Goal: Task Accomplishment & Management: Manage account settings

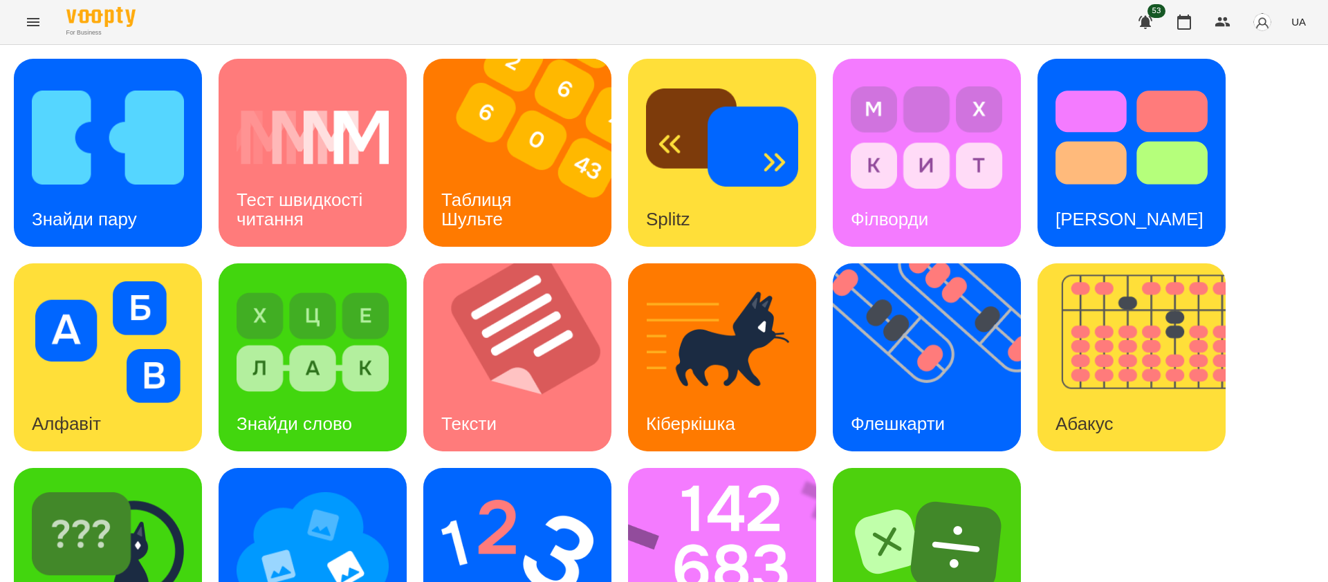
scroll to position [88, 0]
click at [149, 496] on img at bounding box center [108, 547] width 152 height 122
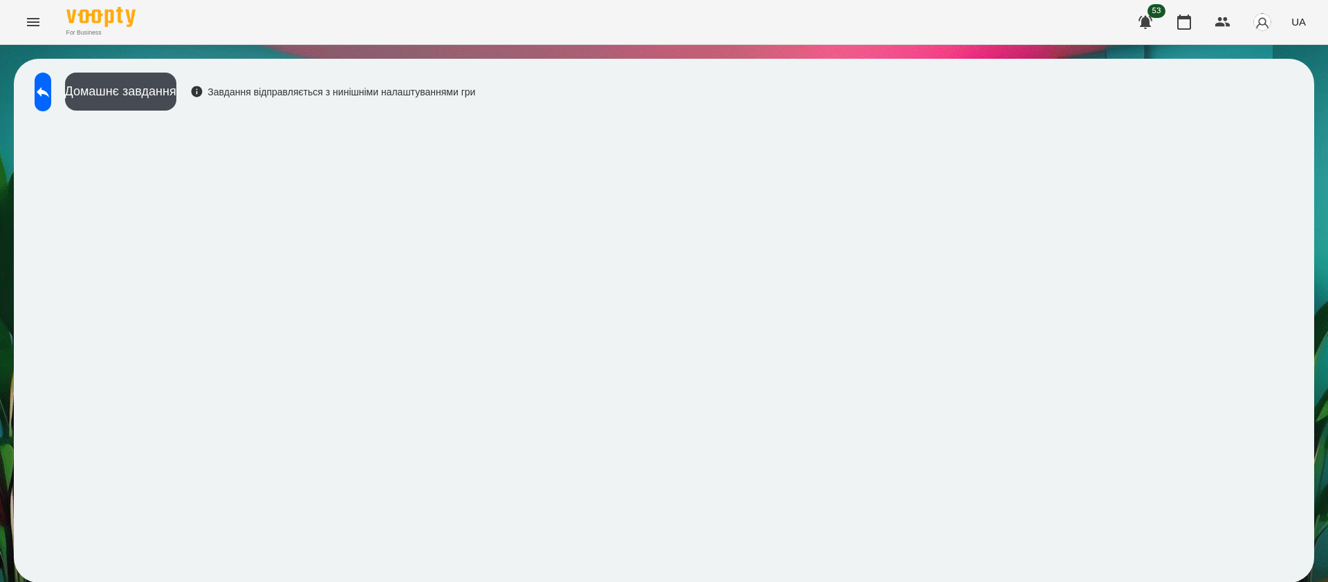
scroll to position [1, 0]
click at [51, 82] on button at bounding box center [43, 92] width 17 height 39
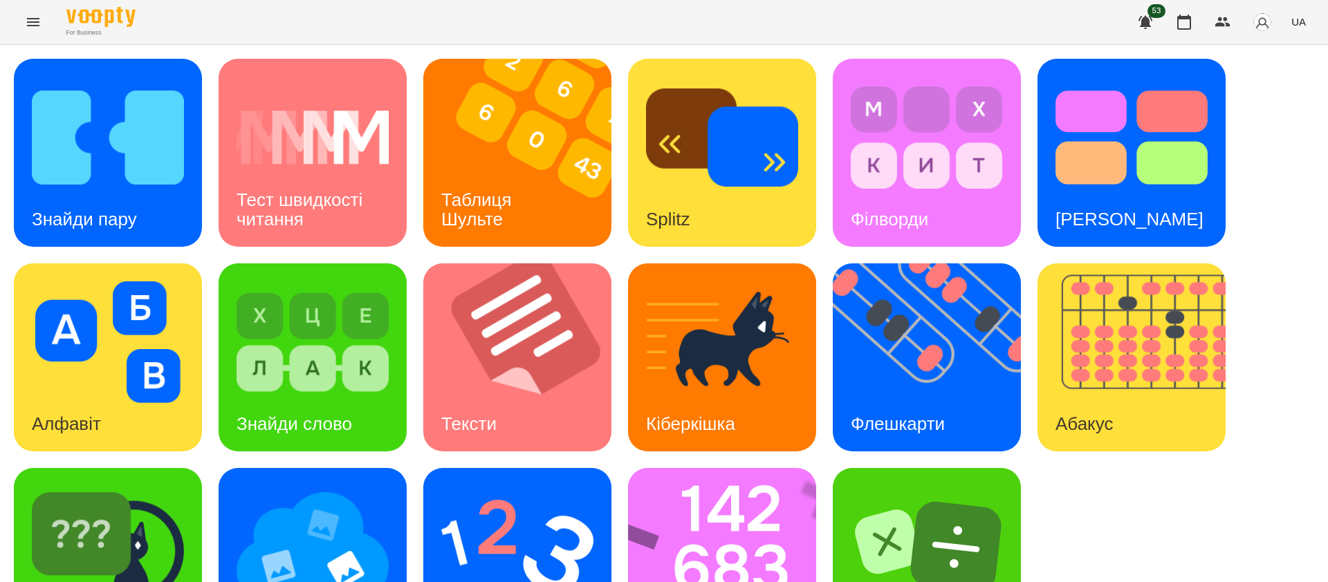
click at [33, 25] on icon "Menu" at bounding box center [33, 22] width 12 height 8
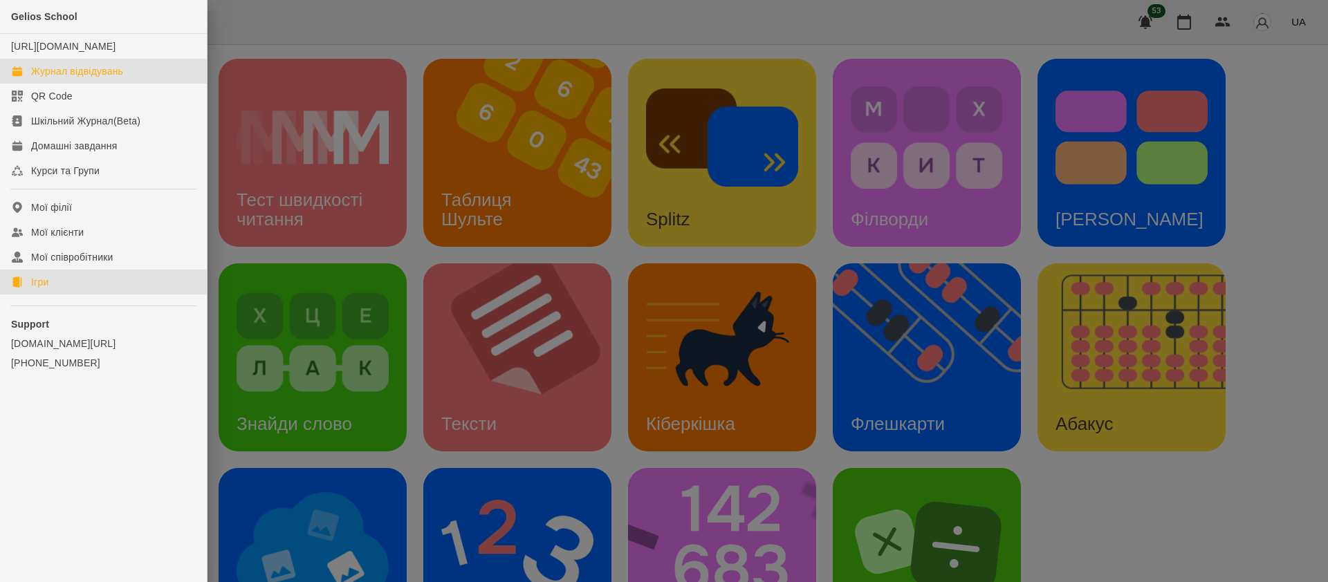
click at [76, 78] on div "Журнал відвідувань" at bounding box center [77, 71] width 92 height 14
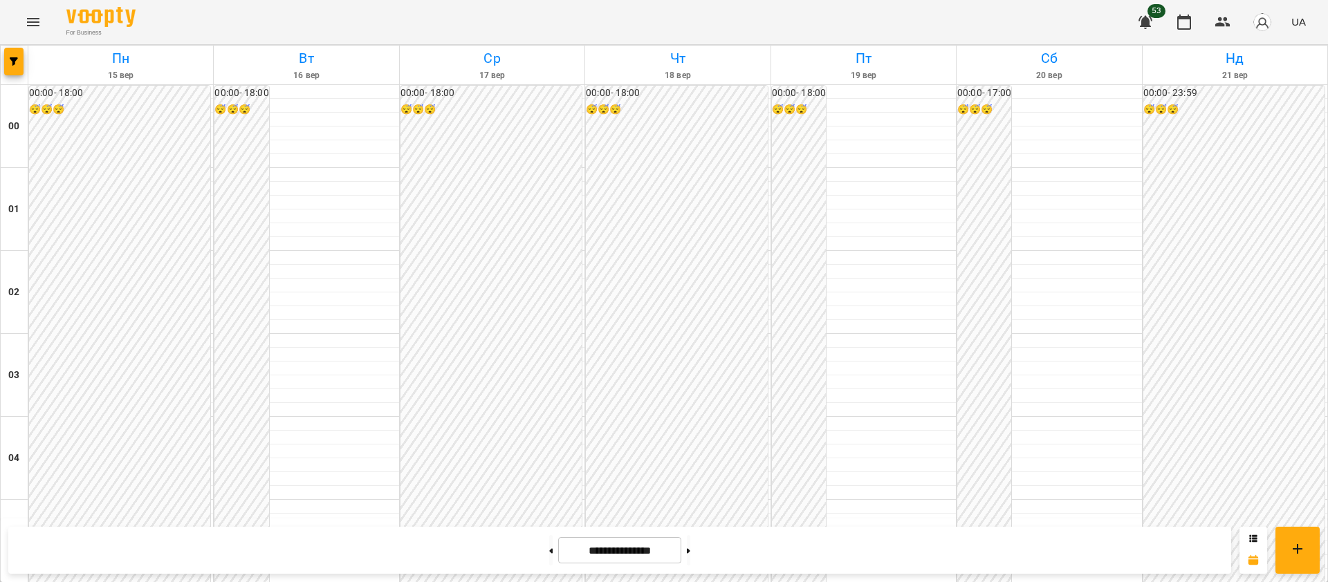
scroll to position [1239, 0]
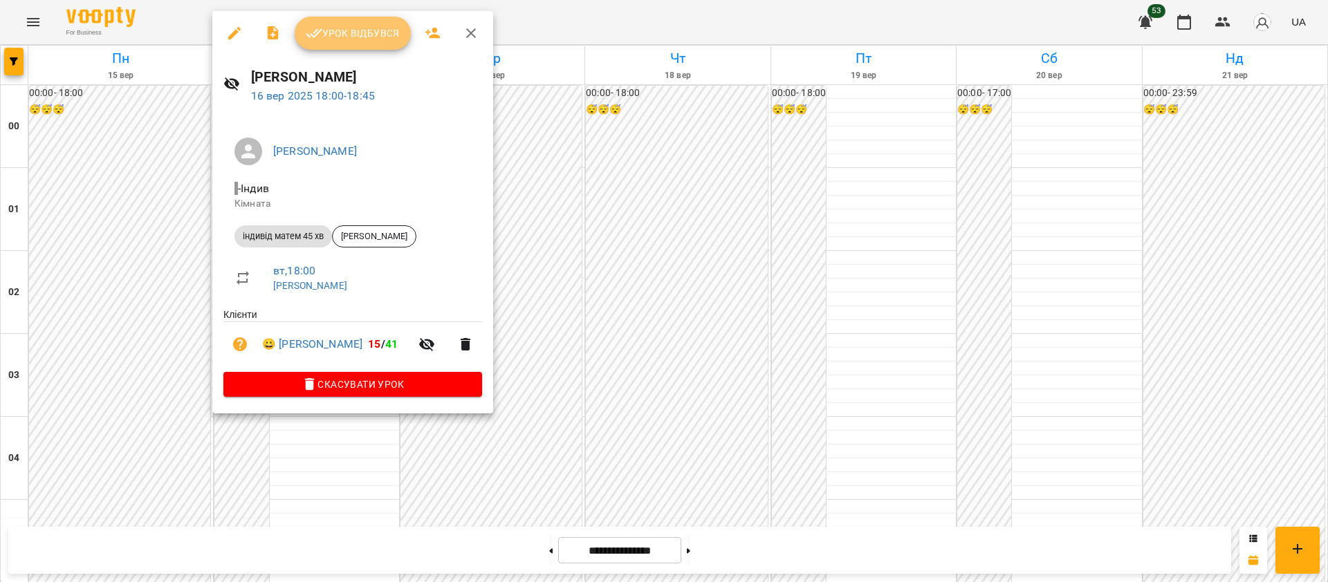
click at [386, 38] on span "Урок відбувся" at bounding box center [353, 33] width 94 height 17
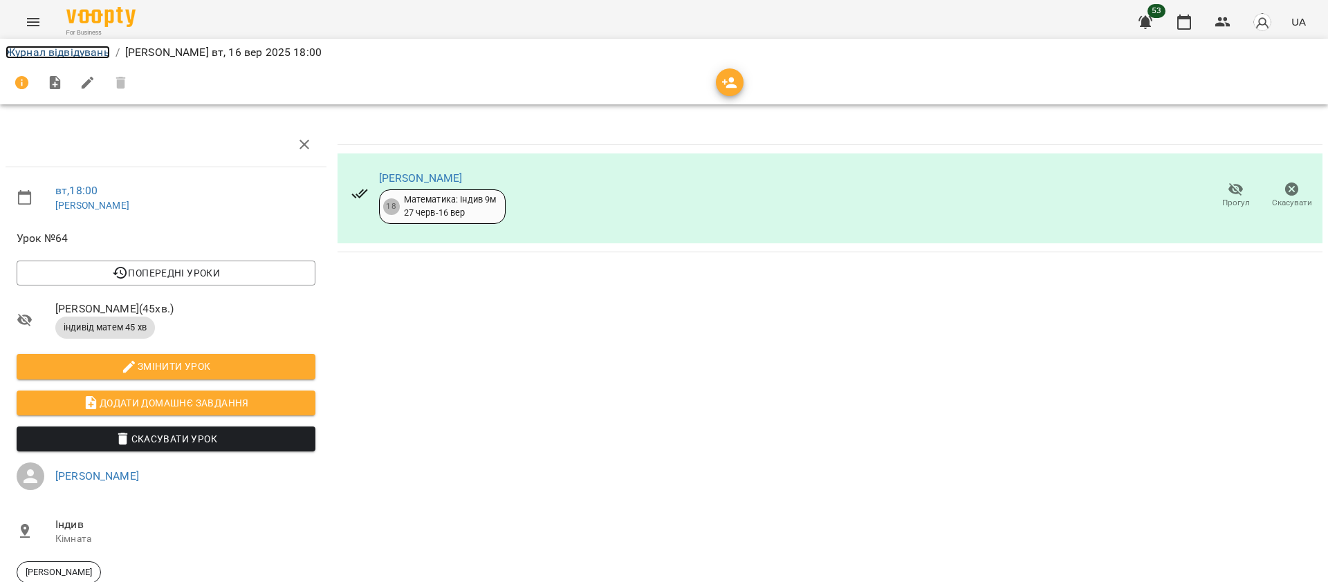
click at [64, 50] on link "Журнал відвідувань" at bounding box center [58, 52] width 104 height 13
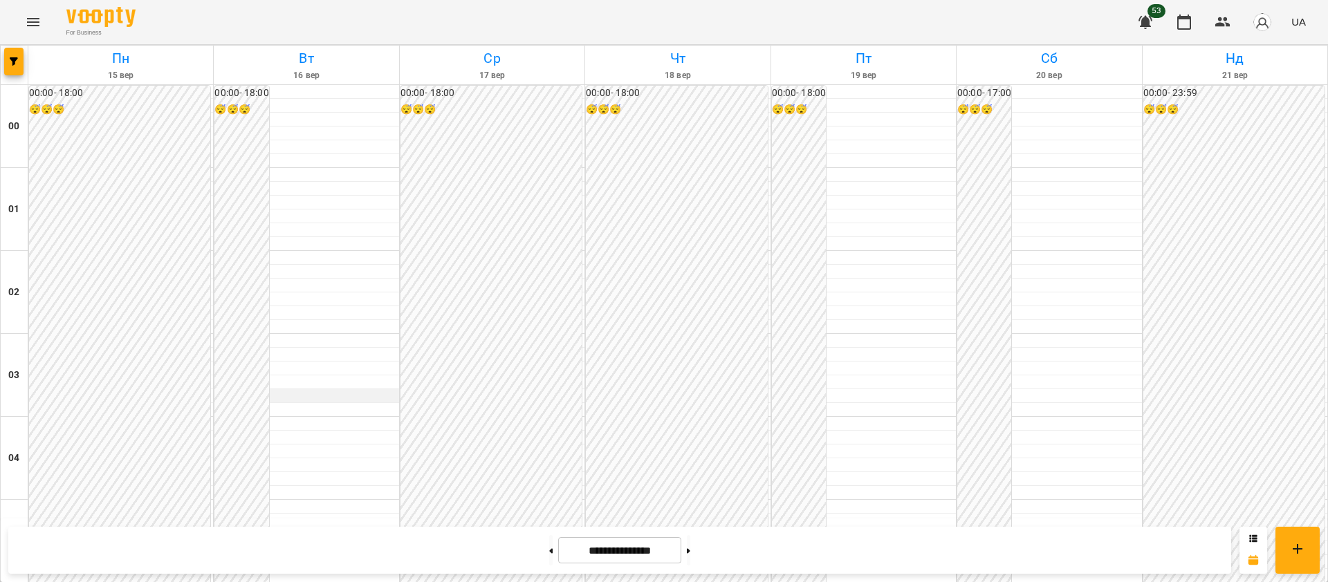
scroll to position [1464, 0]
click at [37, 18] on icon "Menu" at bounding box center [33, 22] width 12 height 8
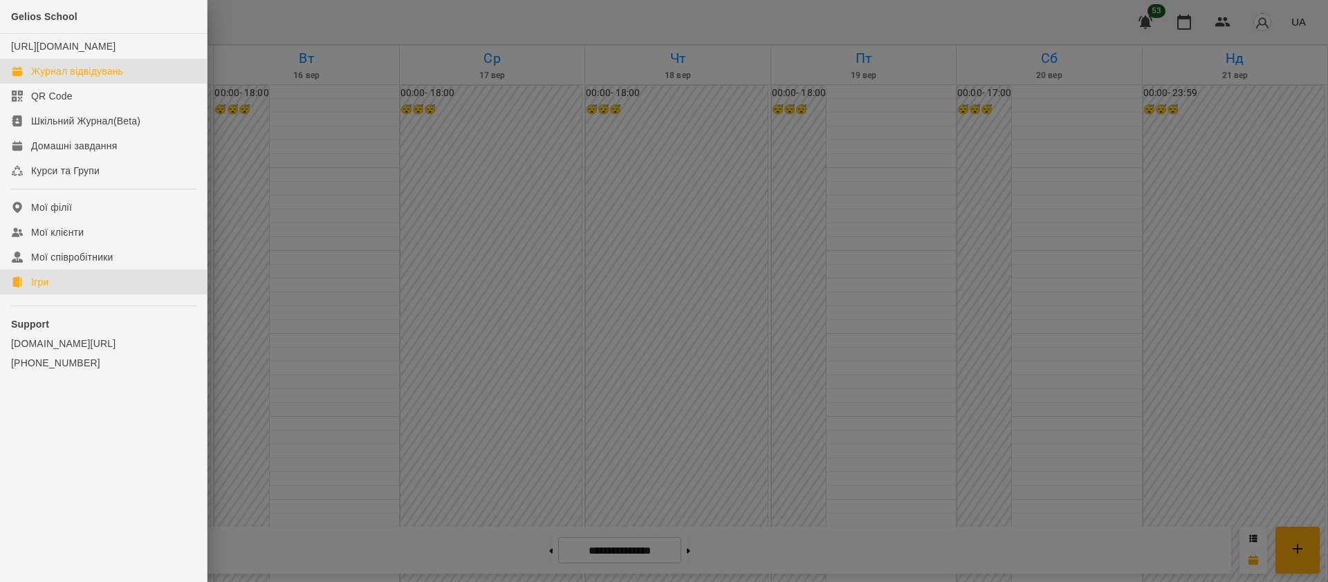
click at [32, 289] on div "Ігри" at bounding box center [39, 282] width 17 height 14
